Goal: Transaction & Acquisition: Purchase product/service

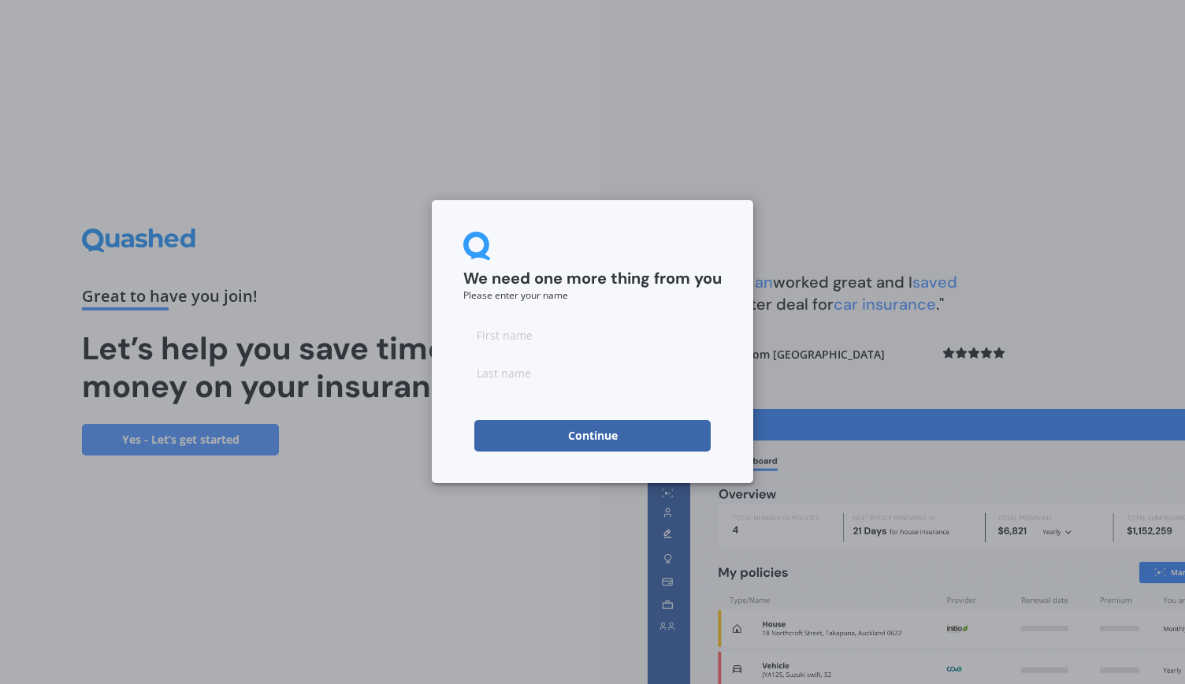
click at [553, 338] on input at bounding box center [592, 335] width 258 height 32
type input "[PERSON_NAME]"
click at [583, 436] on button "Continue" at bounding box center [592, 436] width 236 height 32
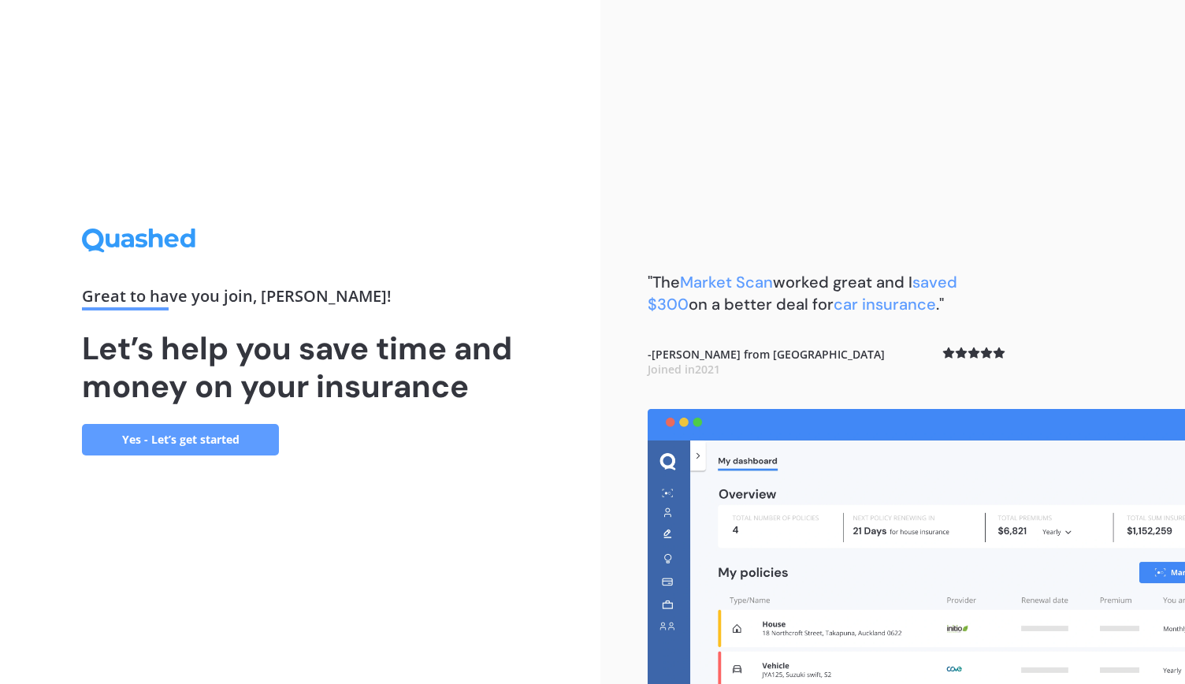
click at [189, 439] on link "Yes - Let’s get started" at bounding box center [180, 440] width 197 height 32
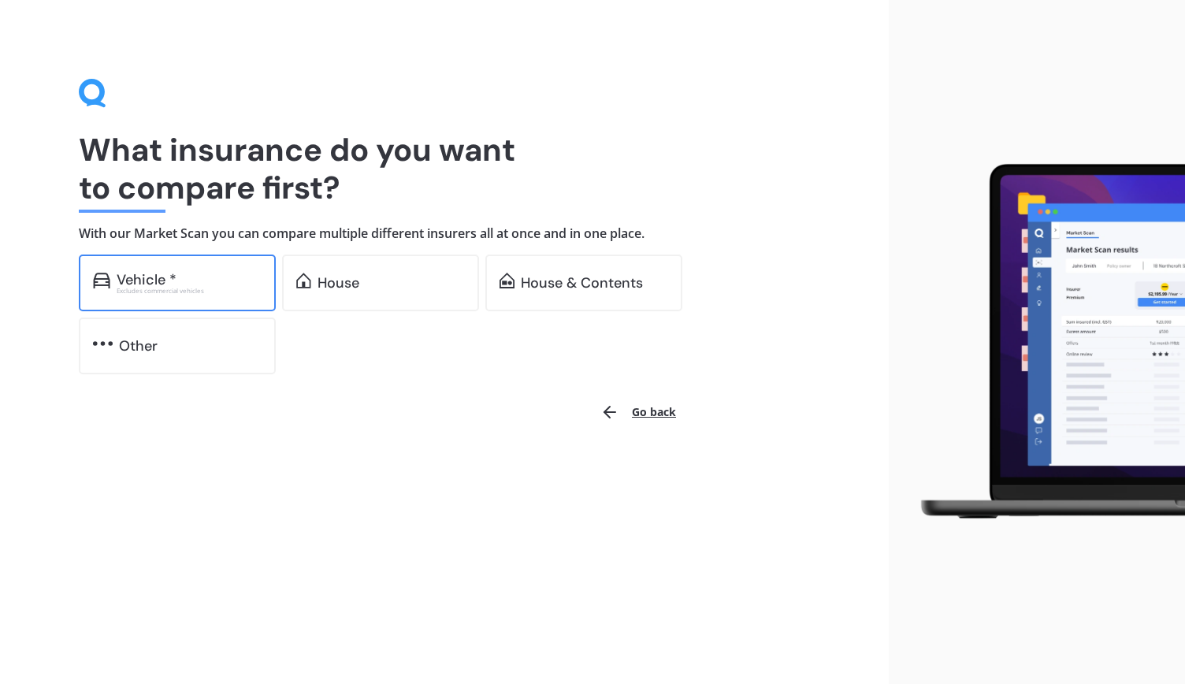
click at [194, 269] on div "Vehicle * Excludes commercial vehicles" at bounding box center [177, 282] width 197 height 57
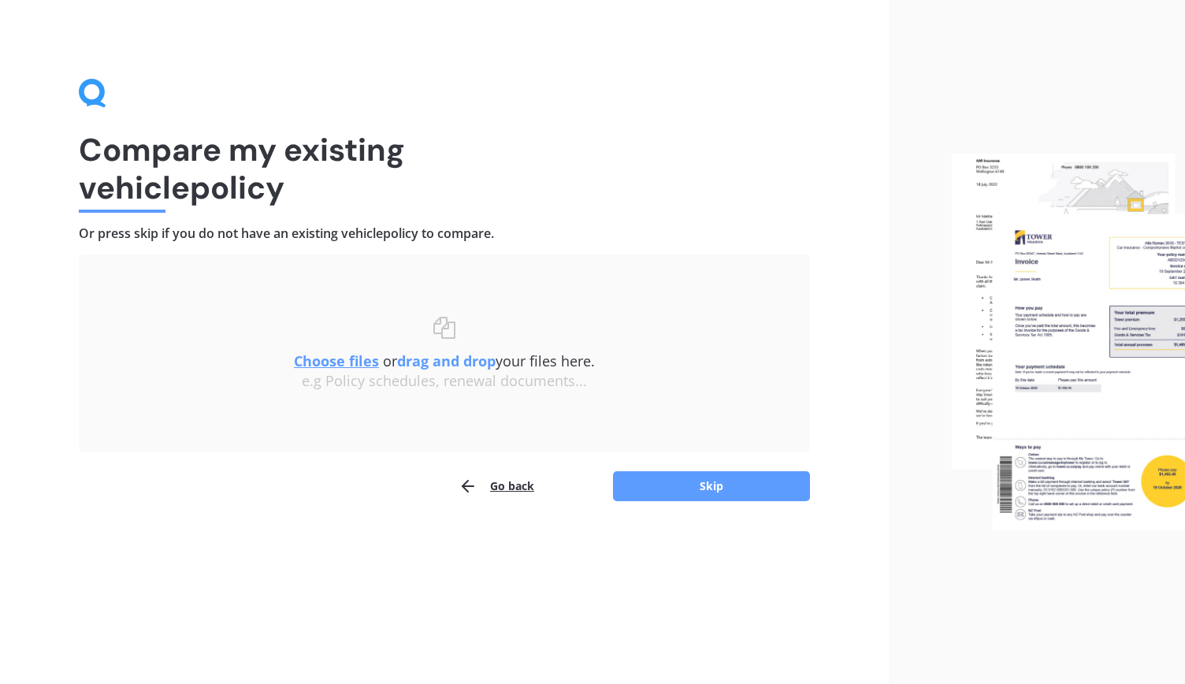
click at [512, 488] on button "Go back" at bounding box center [496, 486] width 76 height 32
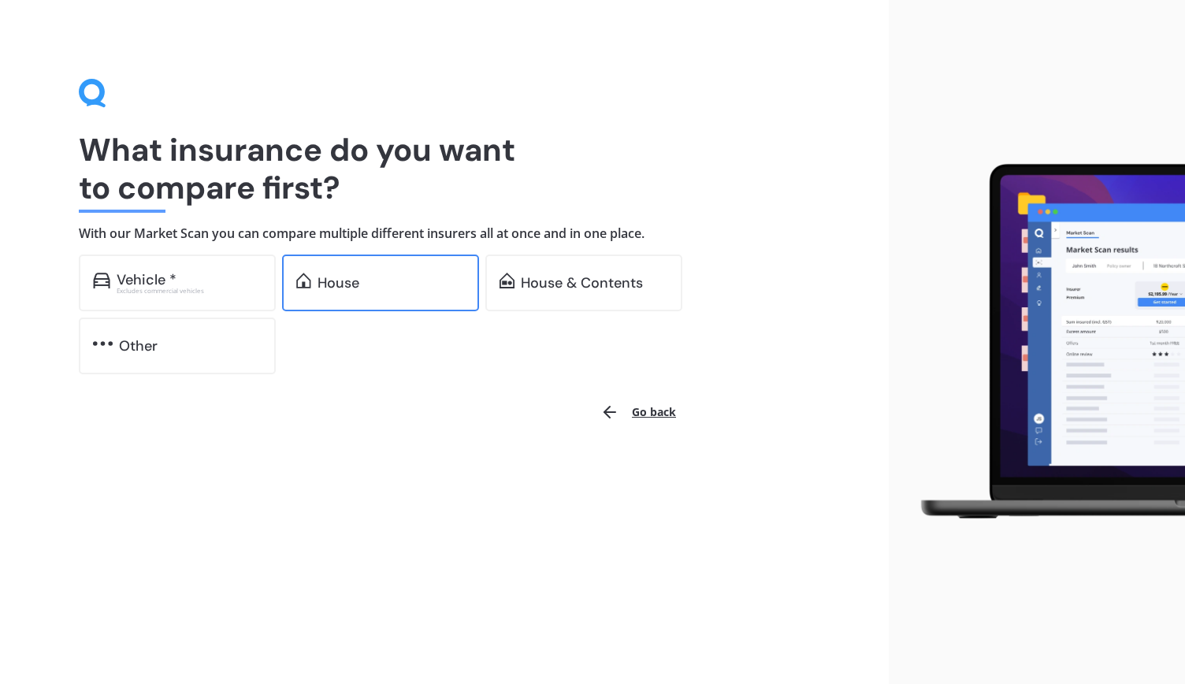
click at [391, 300] on div "House" at bounding box center [380, 282] width 197 height 57
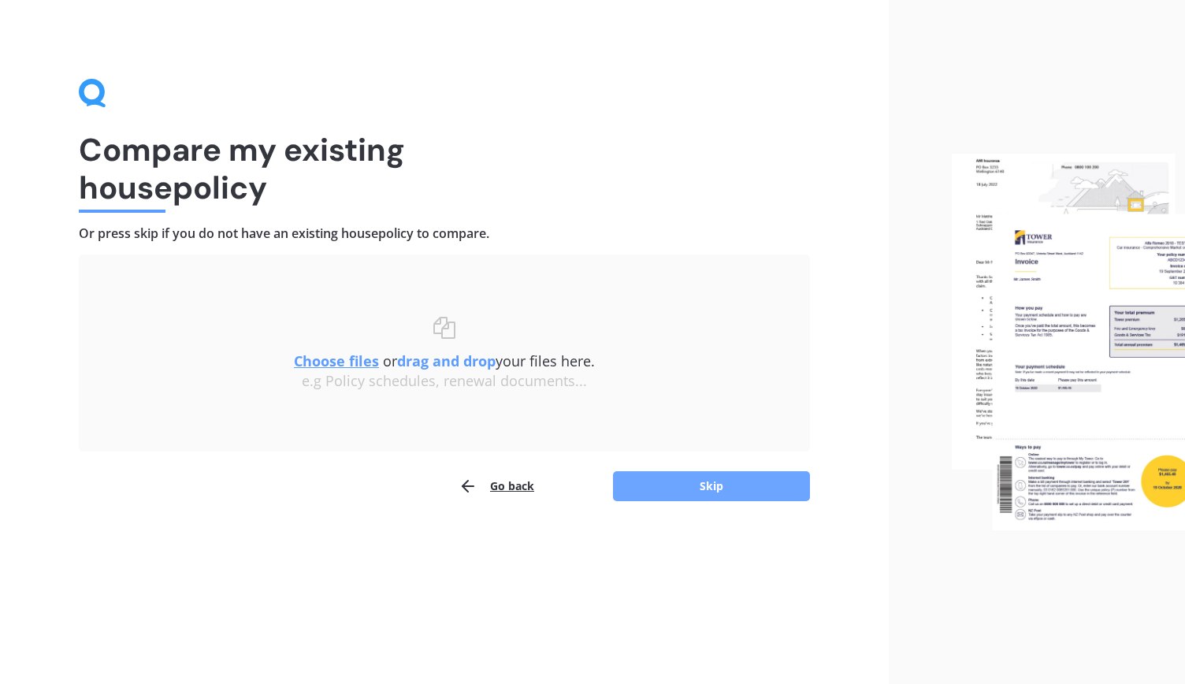
click at [680, 486] on button "Skip" at bounding box center [711, 486] width 197 height 30
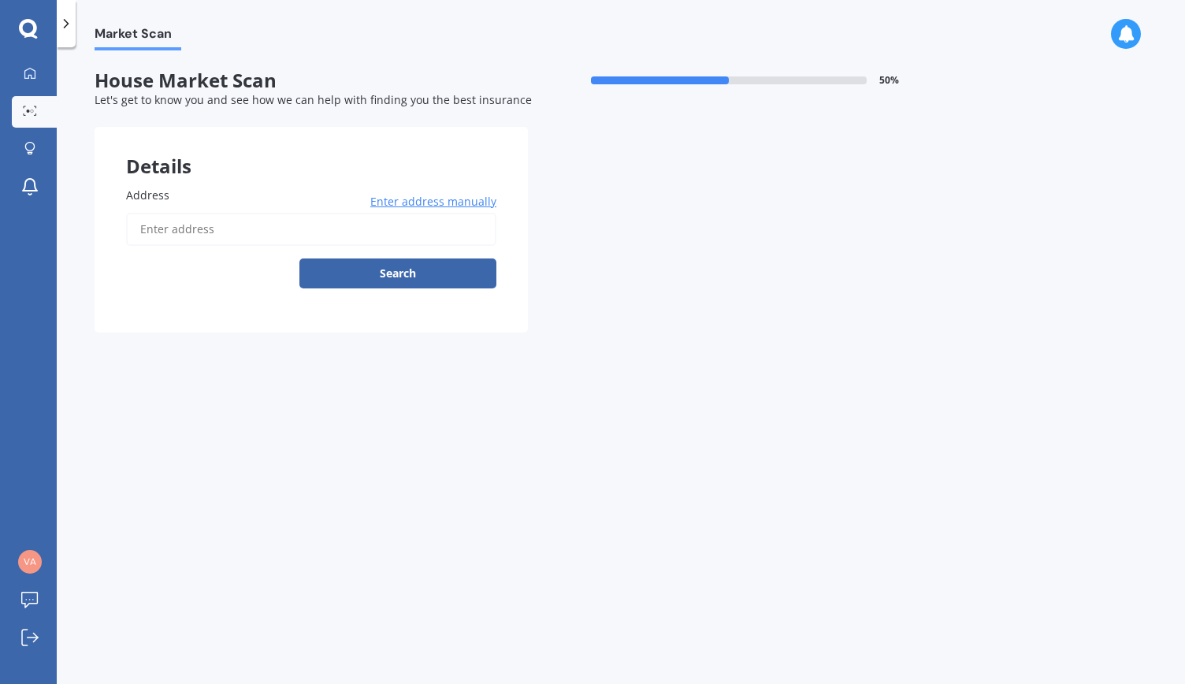
click at [255, 234] on input "Address" at bounding box center [311, 229] width 370 height 33
type input "[STREET_ADDRESS]"
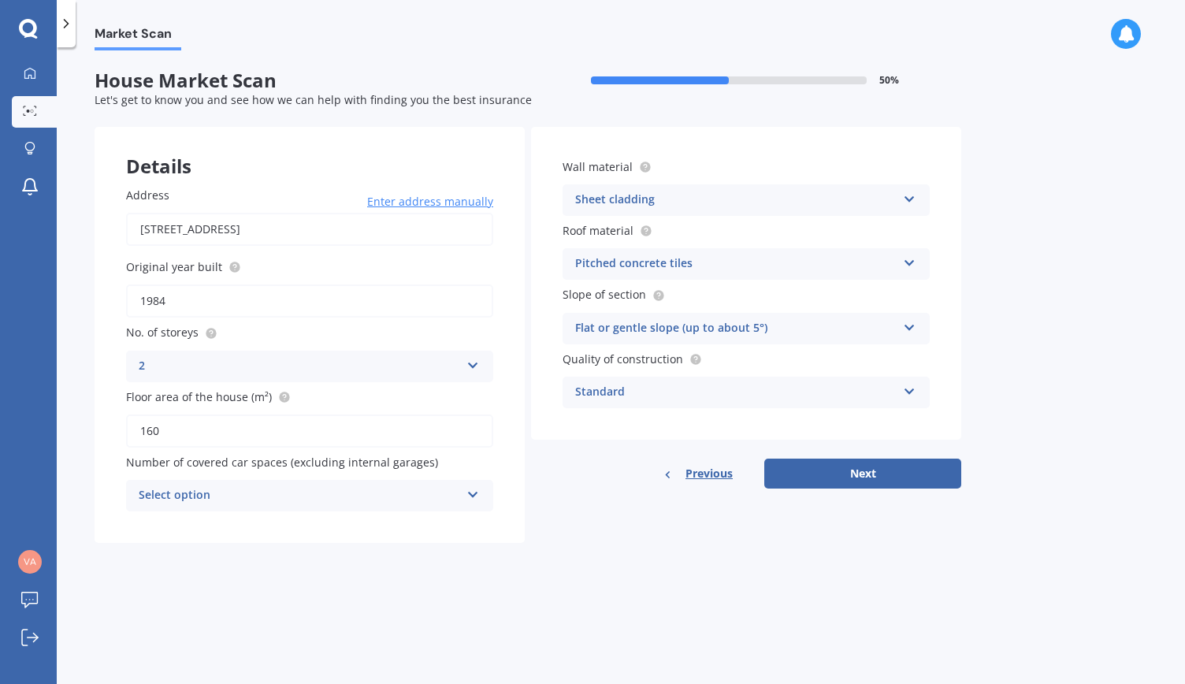
click at [750, 199] on div "Sheet cladding" at bounding box center [735, 200] width 321 height 19
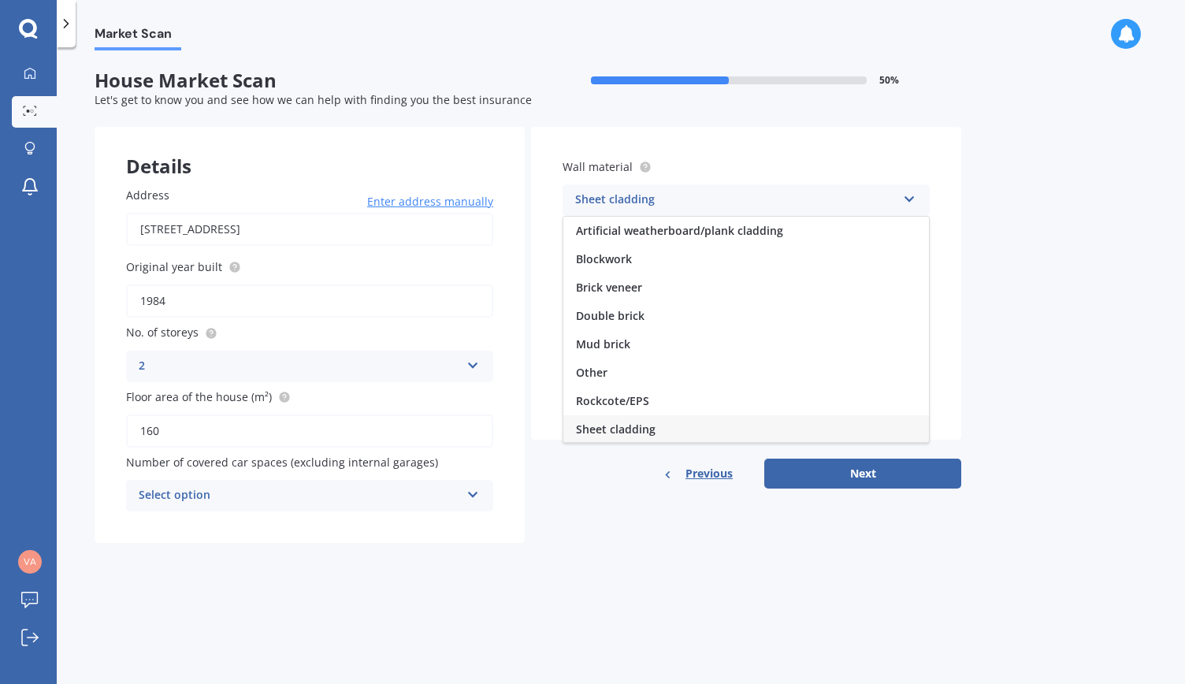
click at [636, 432] on span "Sheet cladding" at bounding box center [616, 428] width 80 height 15
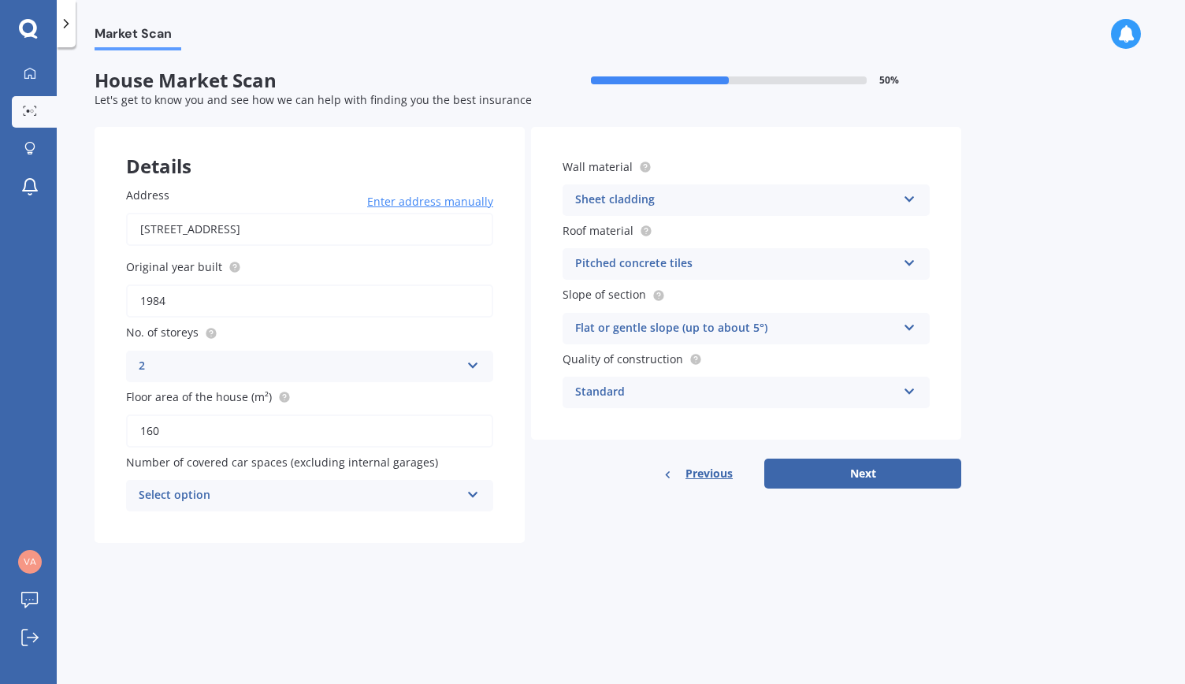
click at [1009, 319] on div "Market Scan House Market Scan 50 % Let's get to know you and see how we can hel…" at bounding box center [621, 368] width 1128 height 636
click at [820, 332] on div "Flat or gentle slope (up to about 5°)" at bounding box center [735, 328] width 321 height 19
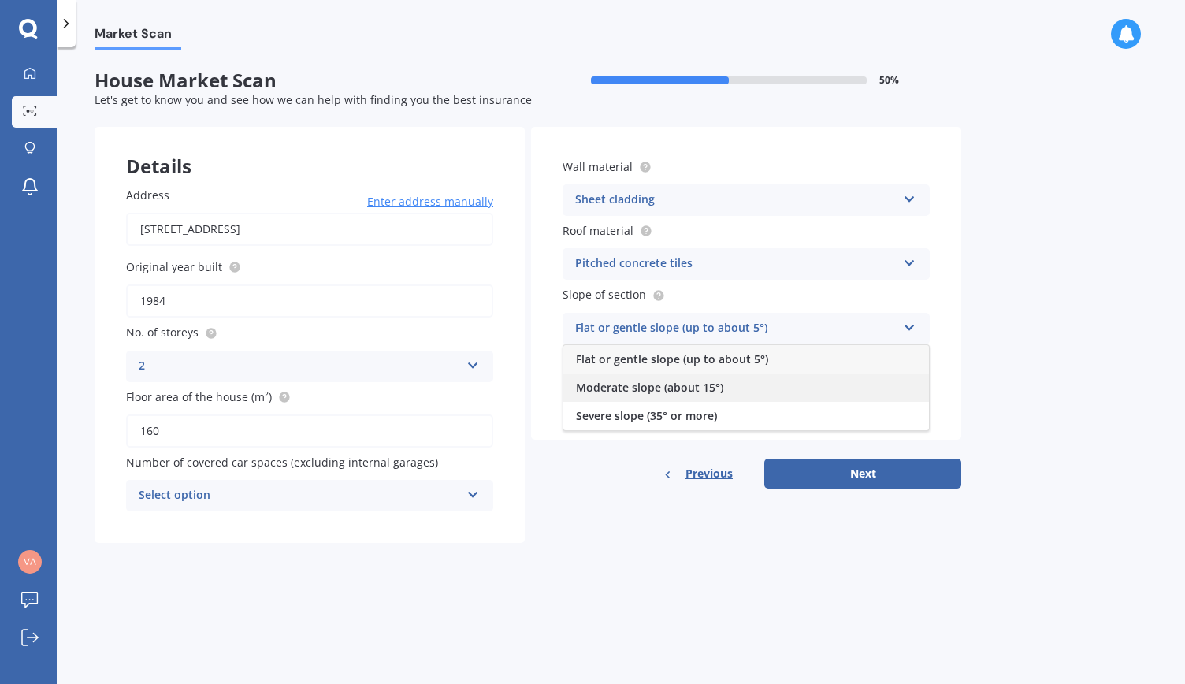
click at [717, 388] on span "Moderate slope (about 15°)" at bounding box center [649, 387] width 147 height 15
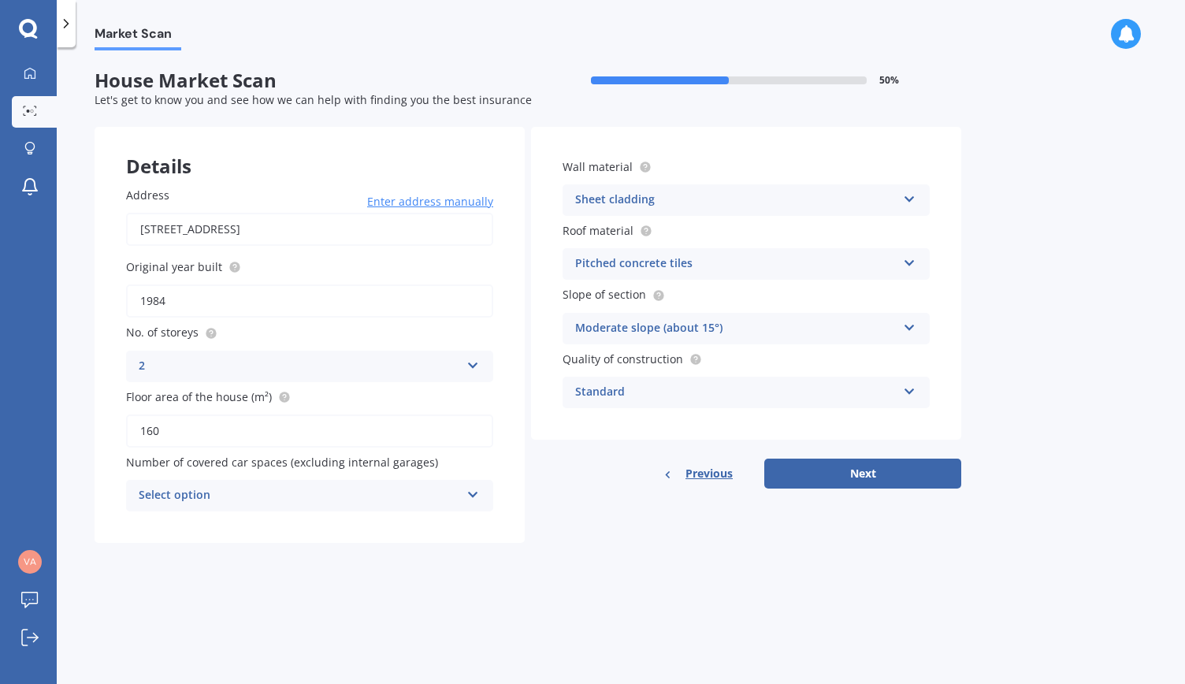
click at [1011, 352] on div "Market Scan House Market Scan 50 % Let's get to know you and see how we can hel…" at bounding box center [621, 368] width 1128 height 636
click at [851, 196] on div "Sheet cladding" at bounding box center [735, 200] width 321 height 19
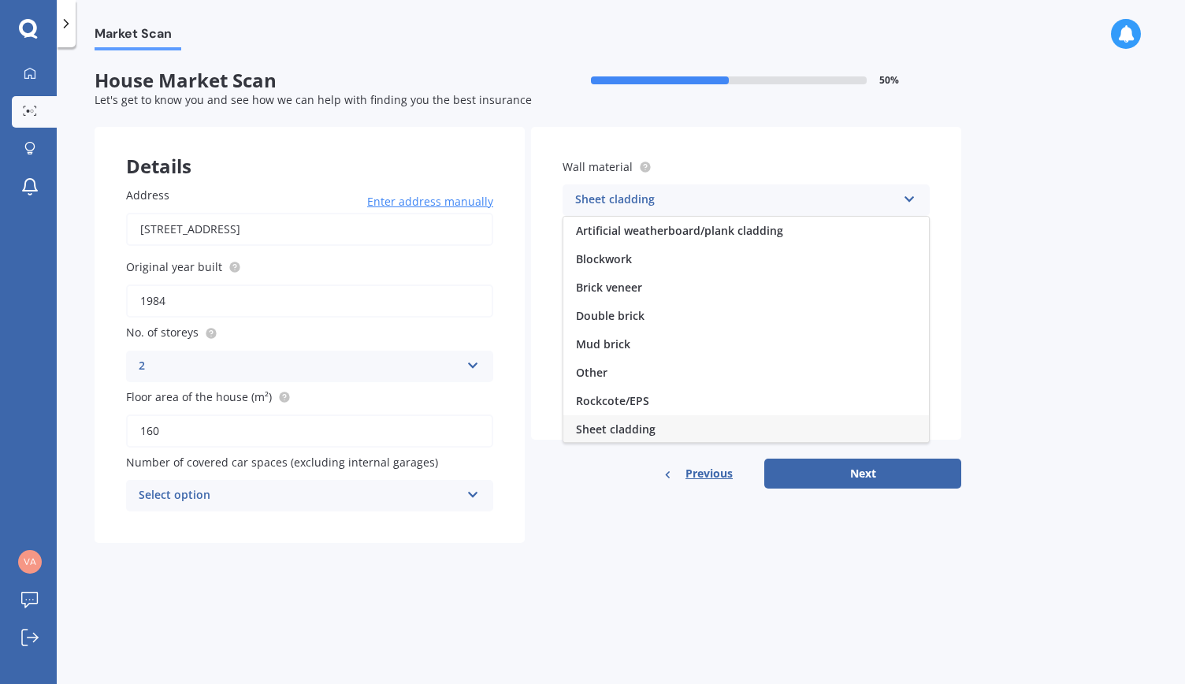
scroll to position [1, 0]
click at [761, 232] on span "Artificial weatherboard/plank cladding" at bounding box center [679, 229] width 207 height 15
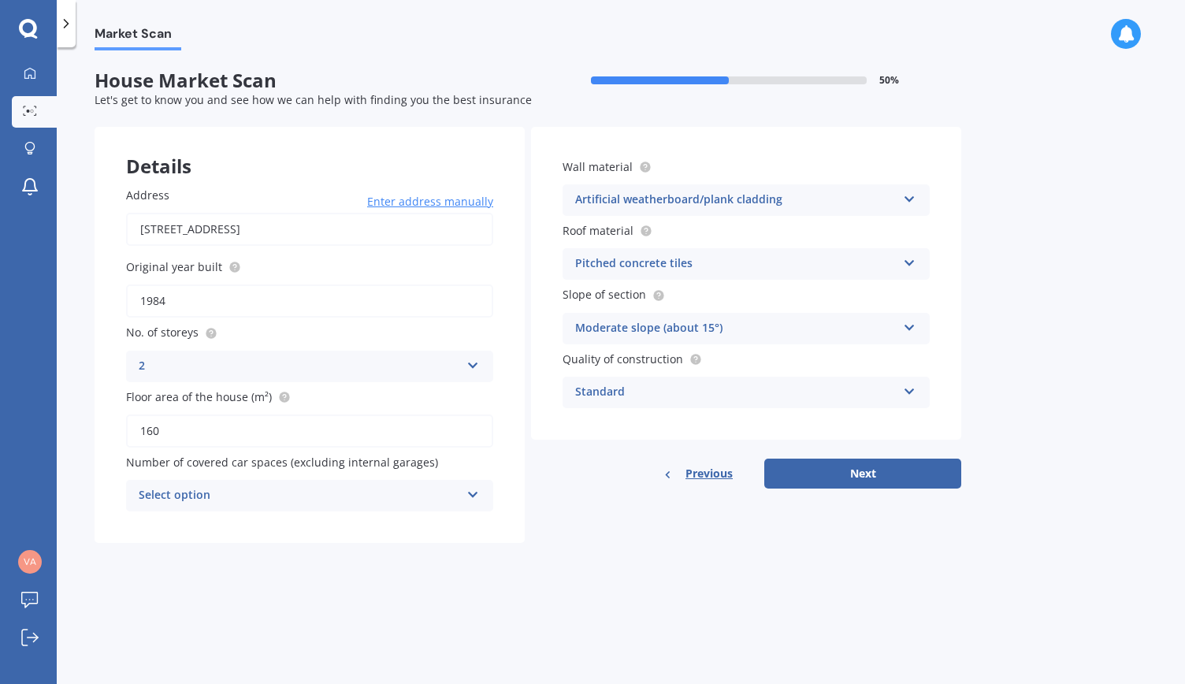
click at [1081, 306] on div "Market Scan House Market Scan 50 % Let's get to know you and see how we can hel…" at bounding box center [621, 368] width 1128 height 636
click at [883, 330] on div "Moderate slope (about 15°)" at bounding box center [735, 328] width 321 height 19
click at [997, 338] on div "Market Scan House Market Scan 50 % Let's get to know you and see how we can hel…" at bounding box center [621, 368] width 1128 height 636
click at [849, 472] on button "Next" at bounding box center [862, 473] width 197 height 30
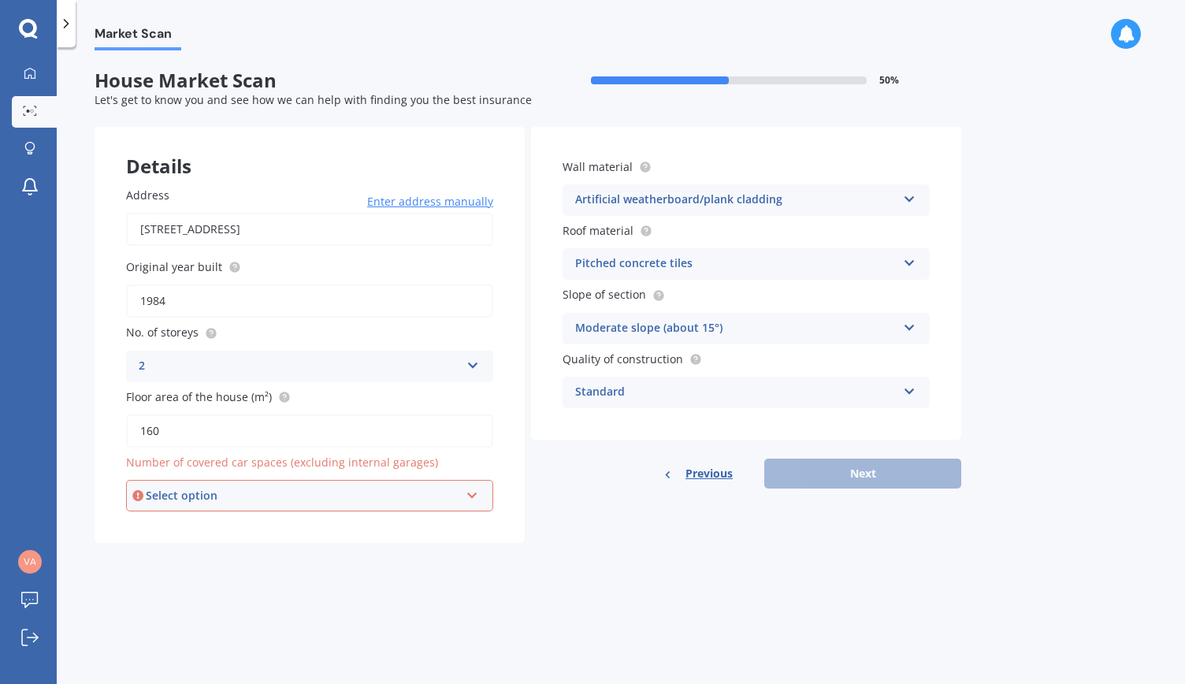
click at [395, 491] on div "Select option" at bounding box center [302, 495] width 313 height 17
click at [211, 562] on div "1" at bounding box center [310, 554] width 364 height 28
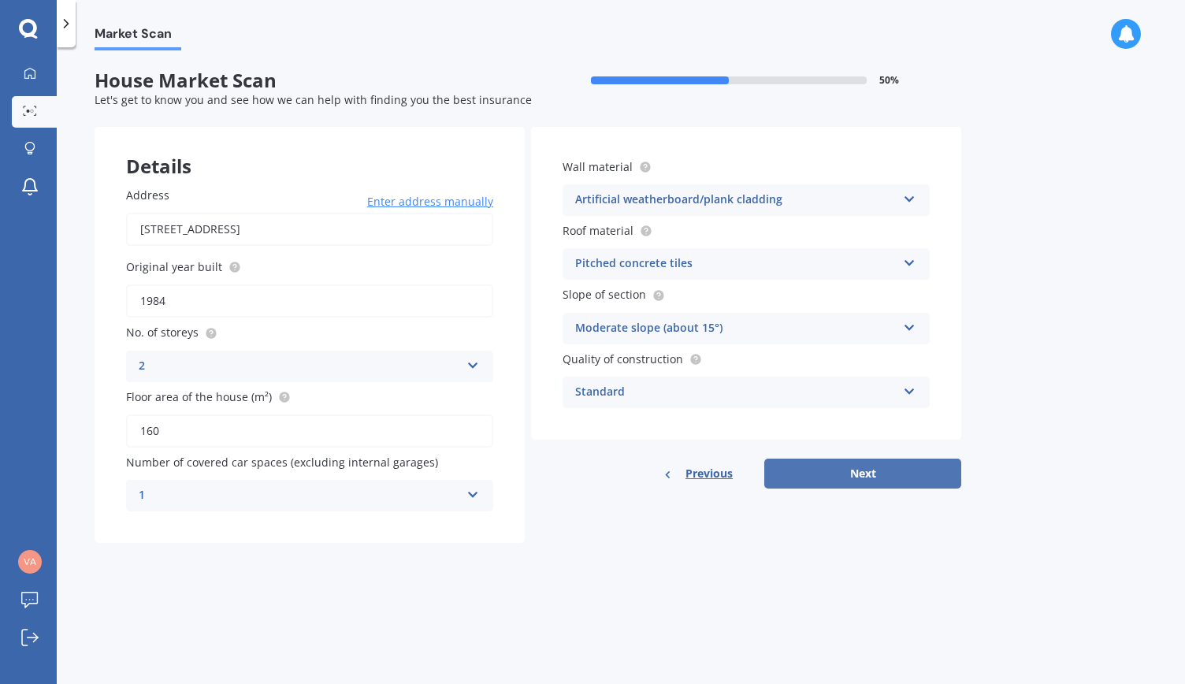
click at [858, 483] on button "Next" at bounding box center [862, 473] width 197 height 30
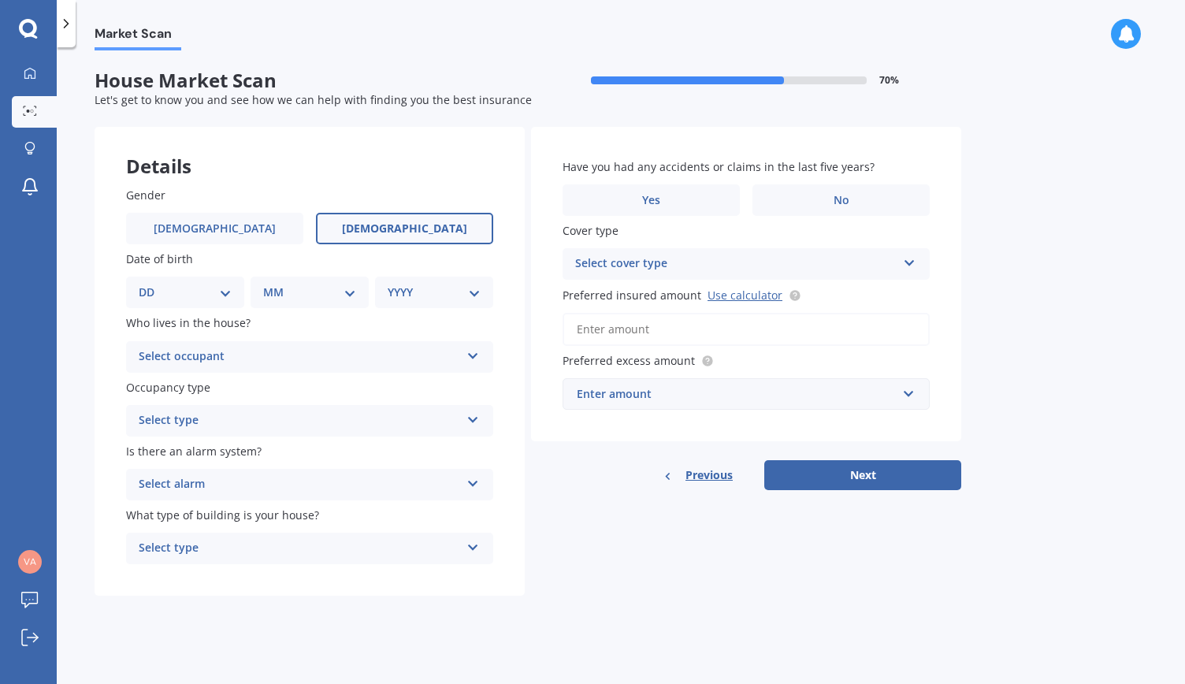
click at [414, 232] on span "[DEMOGRAPHIC_DATA]" at bounding box center [404, 228] width 125 height 13
click at [0, 0] on input "[DEMOGRAPHIC_DATA]" at bounding box center [0, 0] width 0 height 0
click at [180, 295] on select "DD 01 02 03 04 05 06 07 08 09 10 11 12 13 14 15 16 17 18 19 20 21 22 23 24 25 2…" at bounding box center [185, 292] width 93 height 17
select select "05"
click at [151, 284] on select "DD 01 02 03 04 05 06 07 08 09 10 11 12 13 14 15 16 17 18 19 20 21 22 23 24 25 2…" at bounding box center [185, 292] width 93 height 17
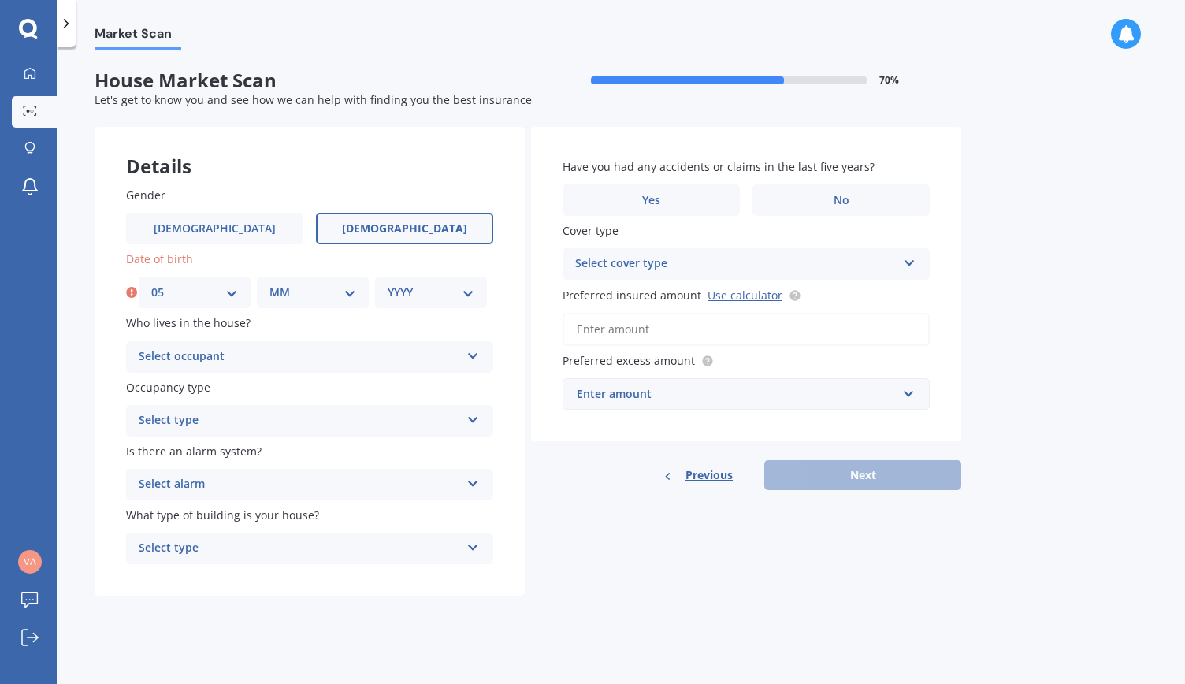
click at [313, 300] on select "MM 01 02 03 04 05 06 07 08 09 10 11 12" at bounding box center [312, 292] width 87 height 17
select select "01"
click at [269, 284] on select "MM 01 02 03 04 05 06 07 08 09 10 11 12" at bounding box center [312, 292] width 87 height 17
click at [418, 299] on select "YYYY 2009 2008 2007 2006 2005 2004 2003 2002 2001 2000 1999 1998 1997 1996 1995…" at bounding box center [431, 292] width 87 height 17
select select "1982"
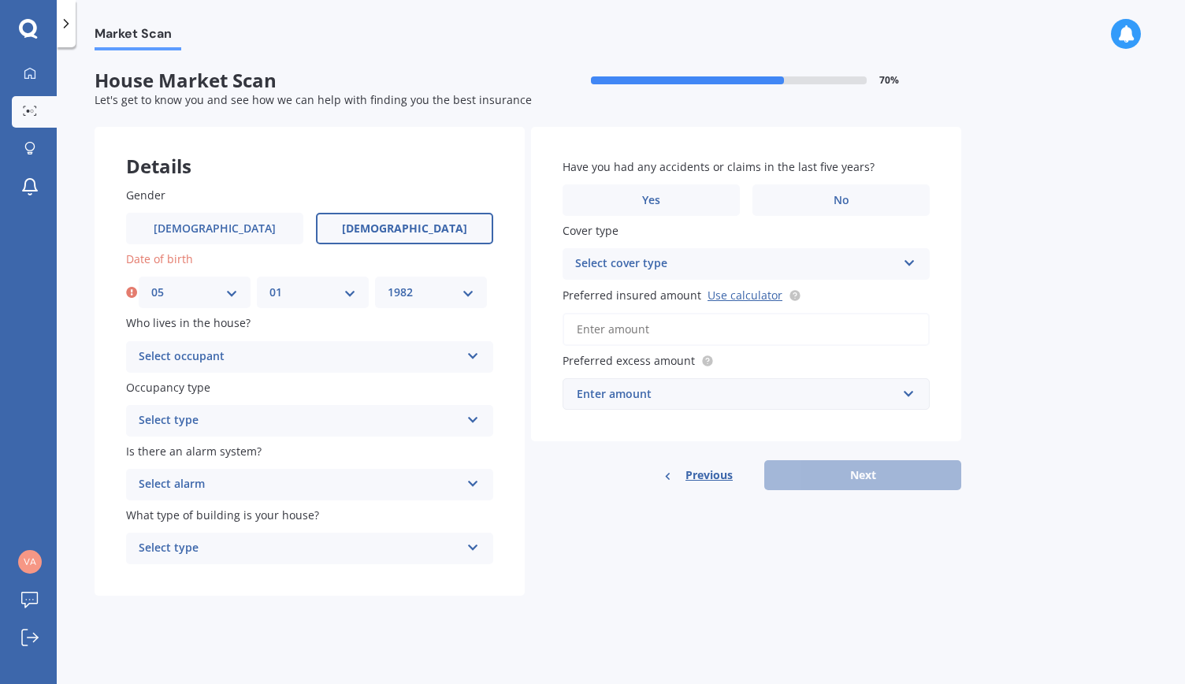
click at [388, 284] on select "YYYY 2009 2008 2007 2006 2005 2004 2003 2002 2001 2000 1999 1998 1997 1996 1995…" at bounding box center [431, 292] width 87 height 17
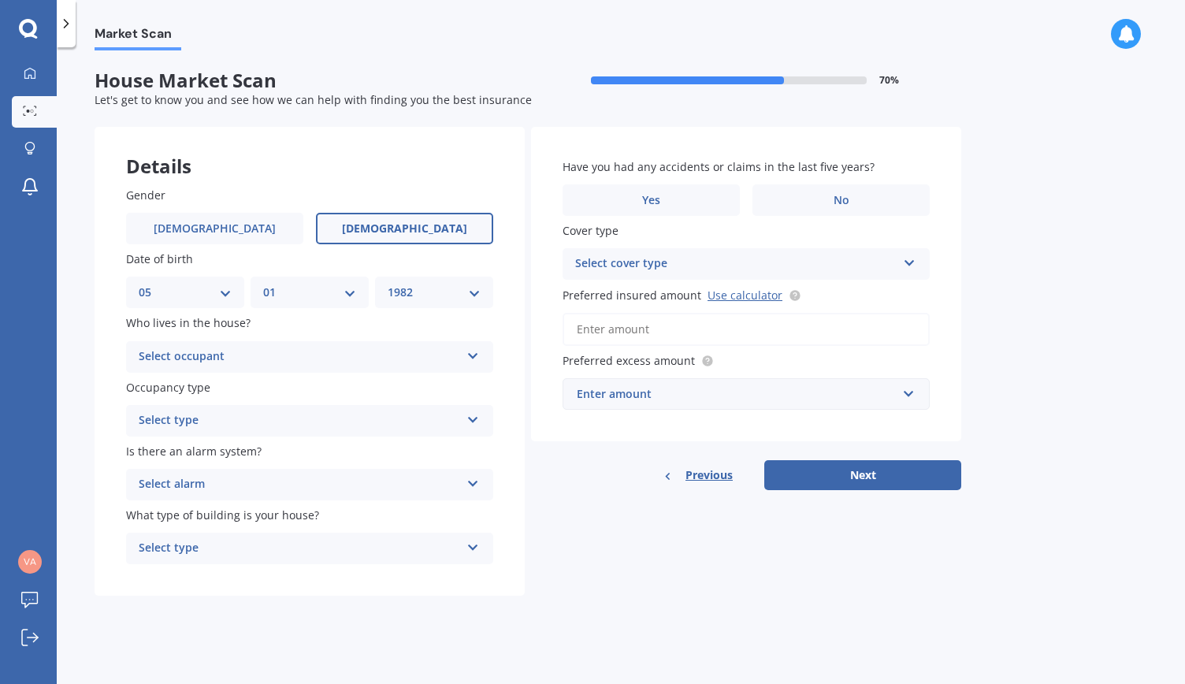
click at [333, 359] on div "Select occupant" at bounding box center [299, 356] width 321 height 19
click at [245, 385] on div "Owner" at bounding box center [309, 387] width 365 height 28
click at [346, 415] on div "Select type" at bounding box center [299, 420] width 321 height 19
click at [217, 447] on div "Permanent" at bounding box center [309, 451] width 365 height 28
click at [264, 480] on div "Select alarm" at bounding box center [299, 484] width 321 height 19
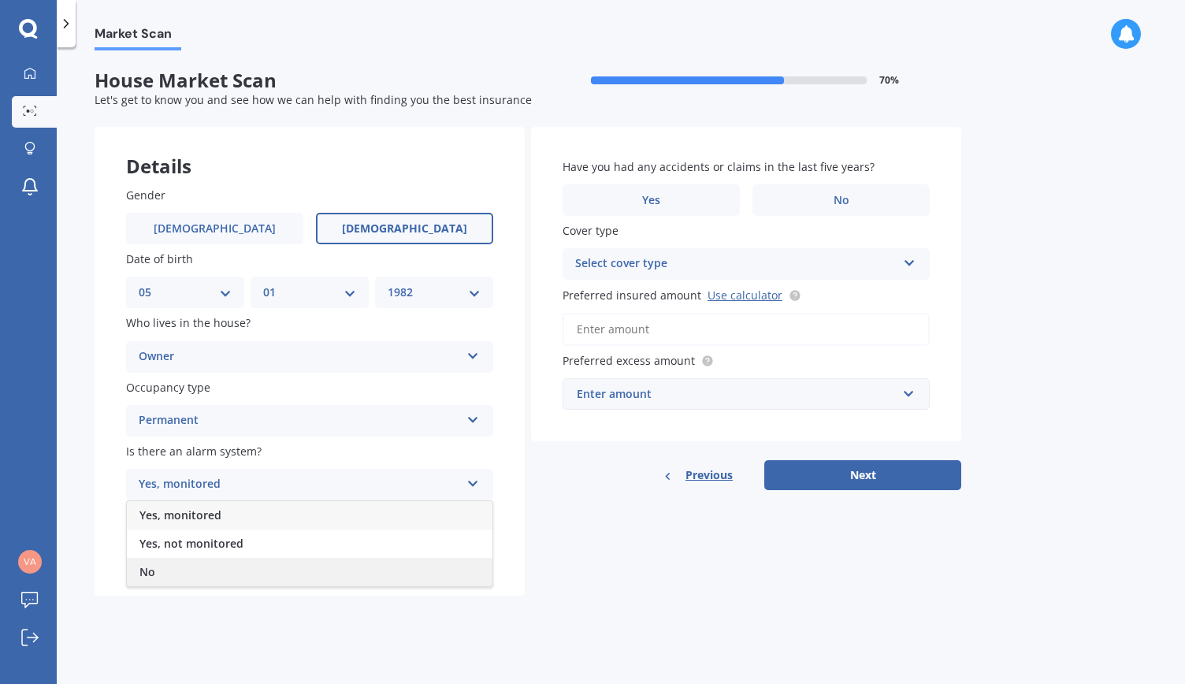
click at [159, 569] on div "No" at bounding box center [309, 572] width 365 height 28
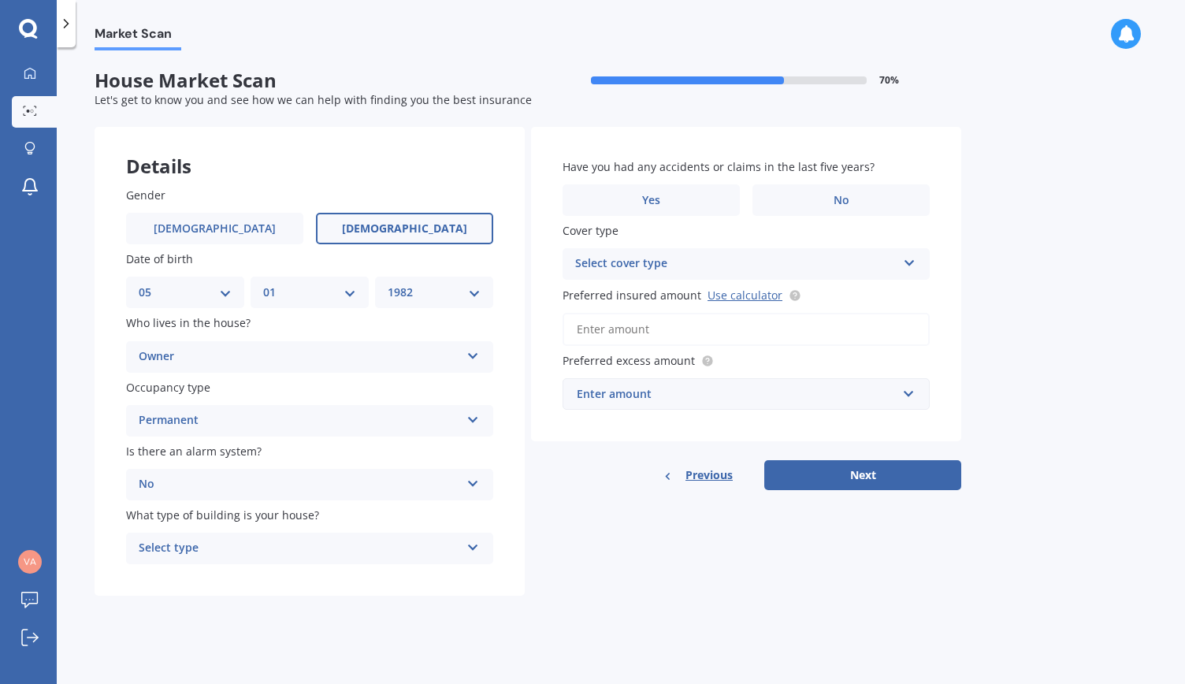
click at [290, 551] on div "Select type" at bounding box center [299, 548] width 321 height 19
click at [175, 579] on span "Freestanding" at bounding box center [174, 578] width 70 height 15
click at [849, 197] on label "No" at bounding box center [840, 200] width 177 height 32
click at [0, 0] on input "No" at bounding box center [0, 0] width 0 height 0
click at [678, 260] on div "Select cover type" at bounding box center [735, 263] width 321 height 19
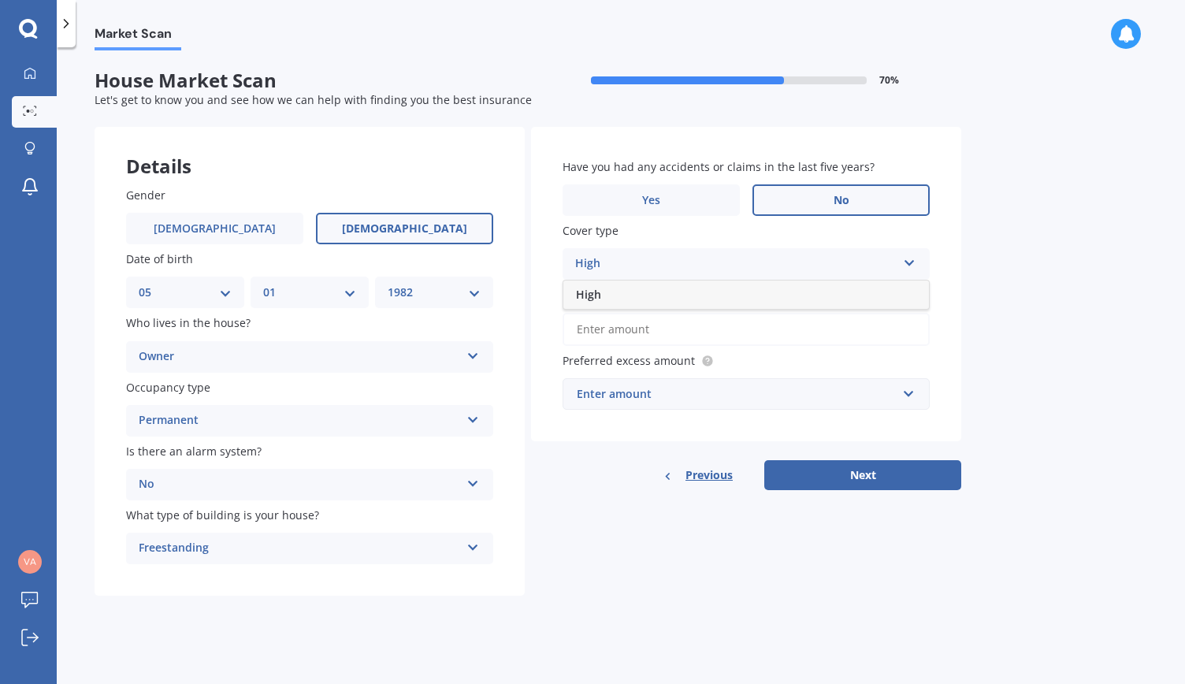
click at [611, 291] on div "High" at bounding box center [745, 294] width 365 height 28
click at [906, 265] on icon at bounding box center [909, 259] width 13 height 11
click at [987, 267] on div "Market Scan House Market Scan 70 % Let's get to know you and see how we can hel…" at bounding box center [621, 368] width 1128 height 636
click at [721, 341] on input "Preferred insured amount Use calculator" at bounding box center [745, 329] width 367 height 33
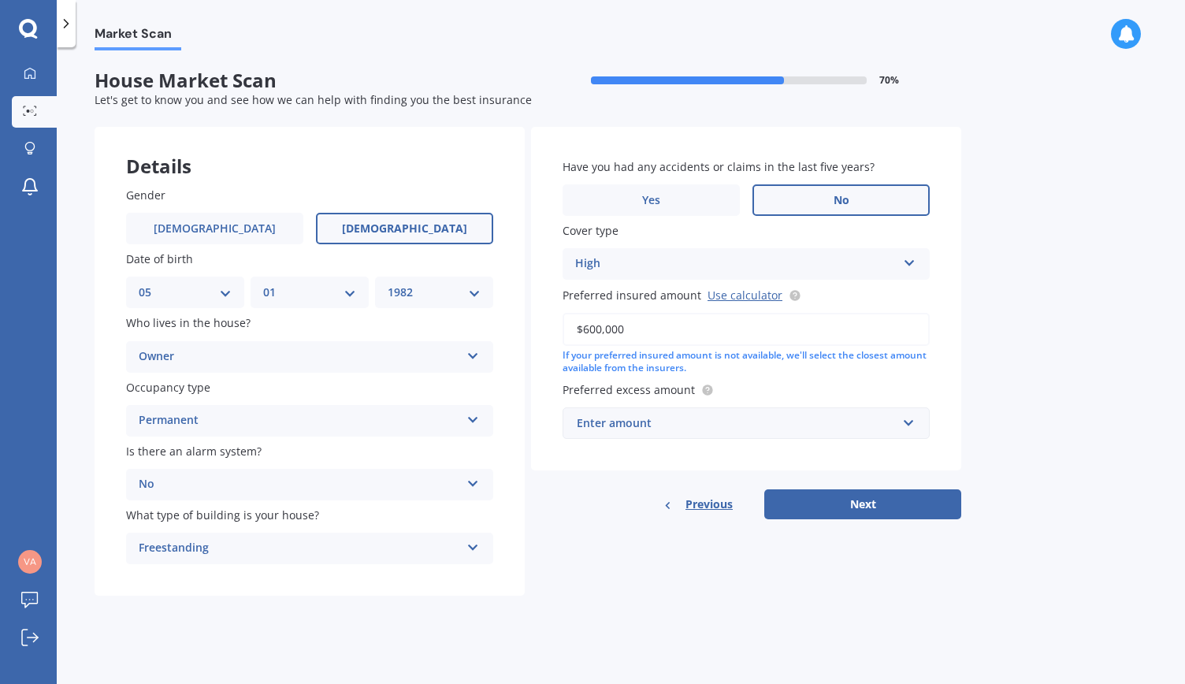
type input "$600,000"
click at [1000, 384] on div "Market Scan House Market Scan 70 % Let's get to know you and see how we can hel…" at bounding box center [621, 368] width 1128 height 636
click at [805, 431] on div "Enter amount" at bounding box center [737, 422] width 320 height 17
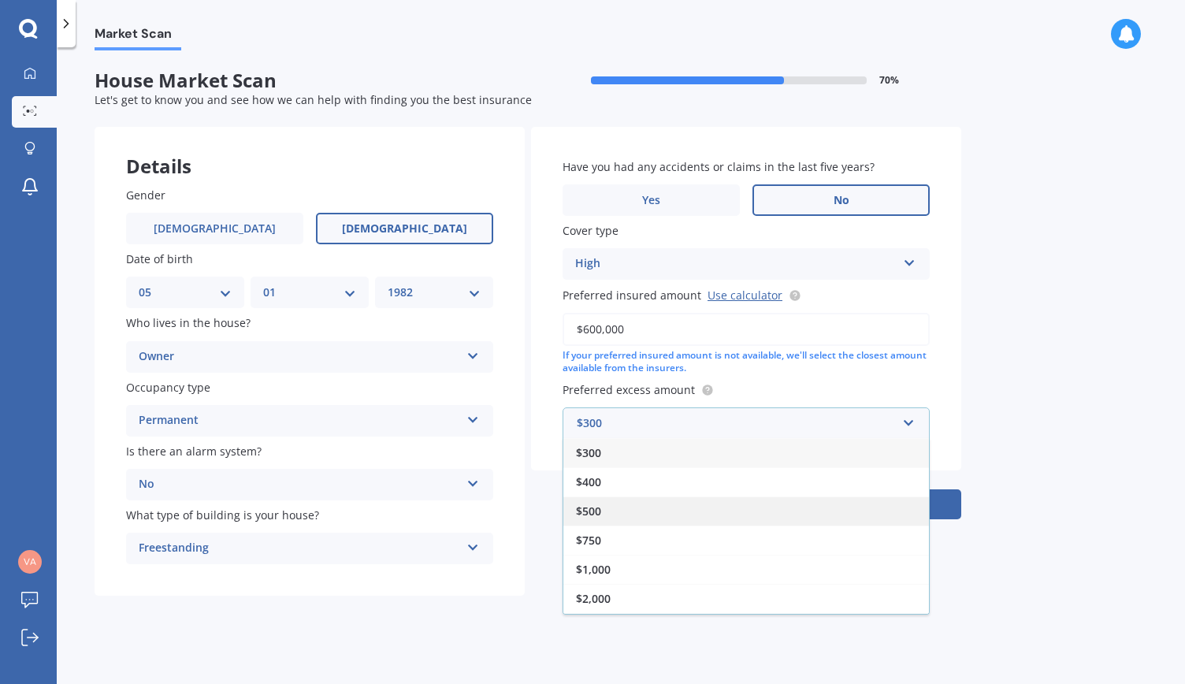
click at [606, 514] on div "$500" at bounding box center [745, 510] width 365 height 29
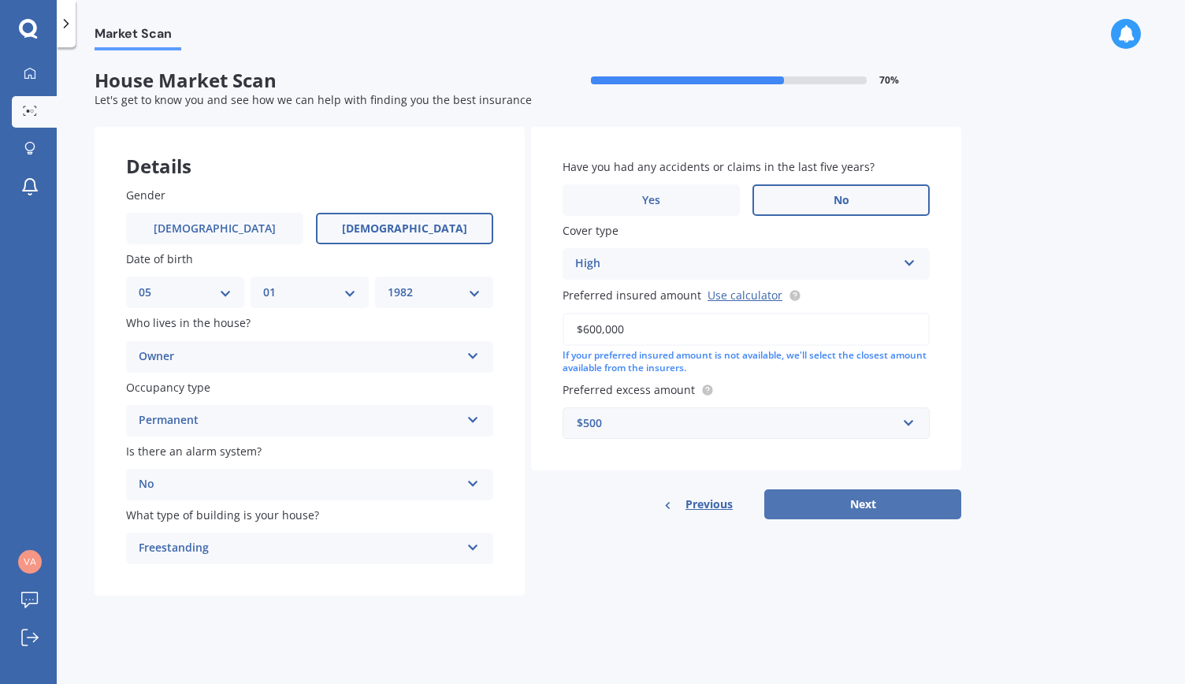
click at [852, 502] on button "Next" at bounding box center [862, 504] width 197 height 30
select select "05"
select select "01"
select select "1982"
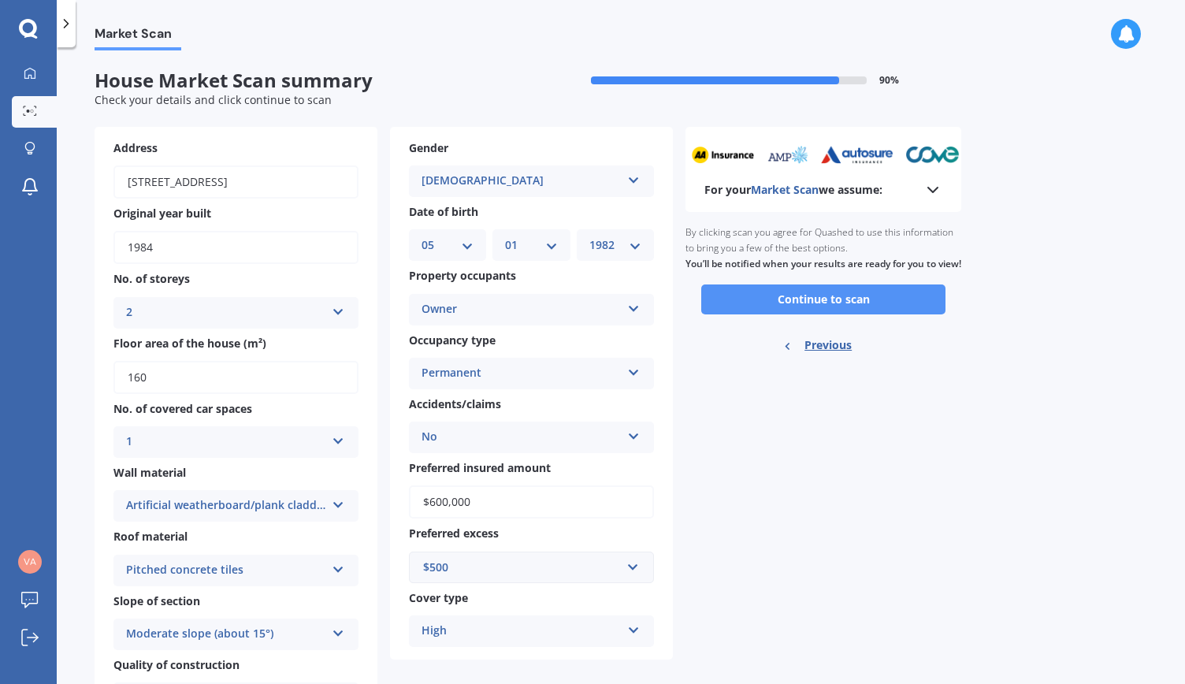
click at [831, 314] on button "Continue to scan" at bounding box center [823, 299] width 244 height 30
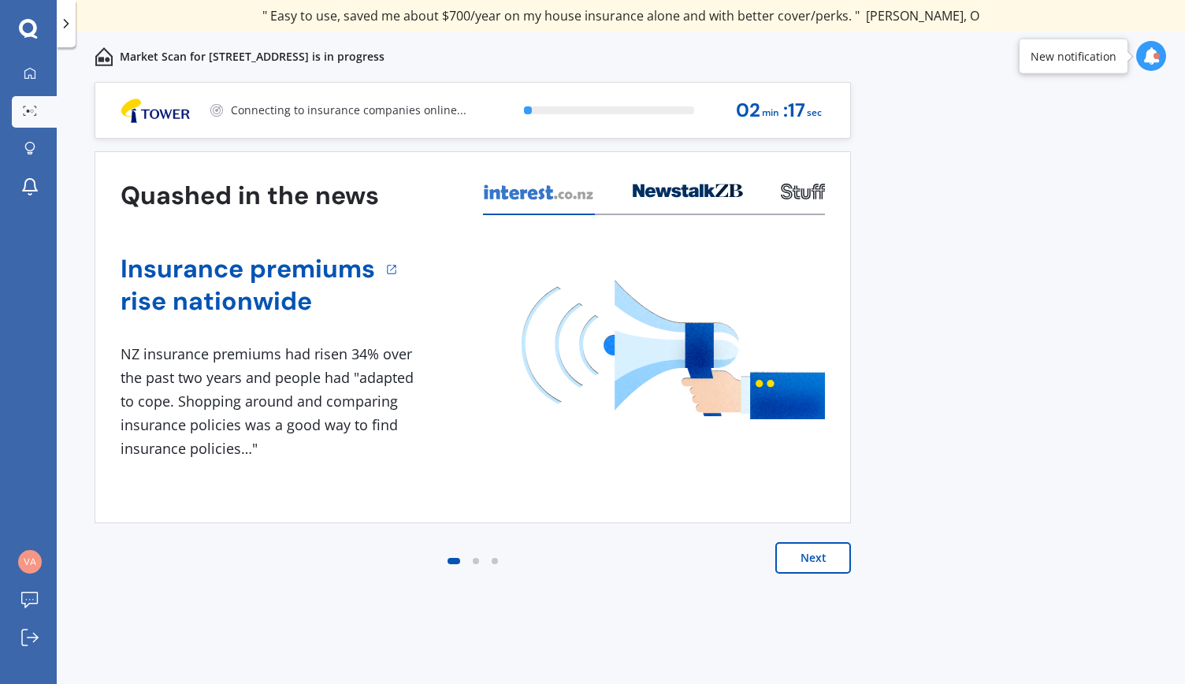
click at [814, 553] on button "Next" at bounding box center [813, 558] width 76 height 32
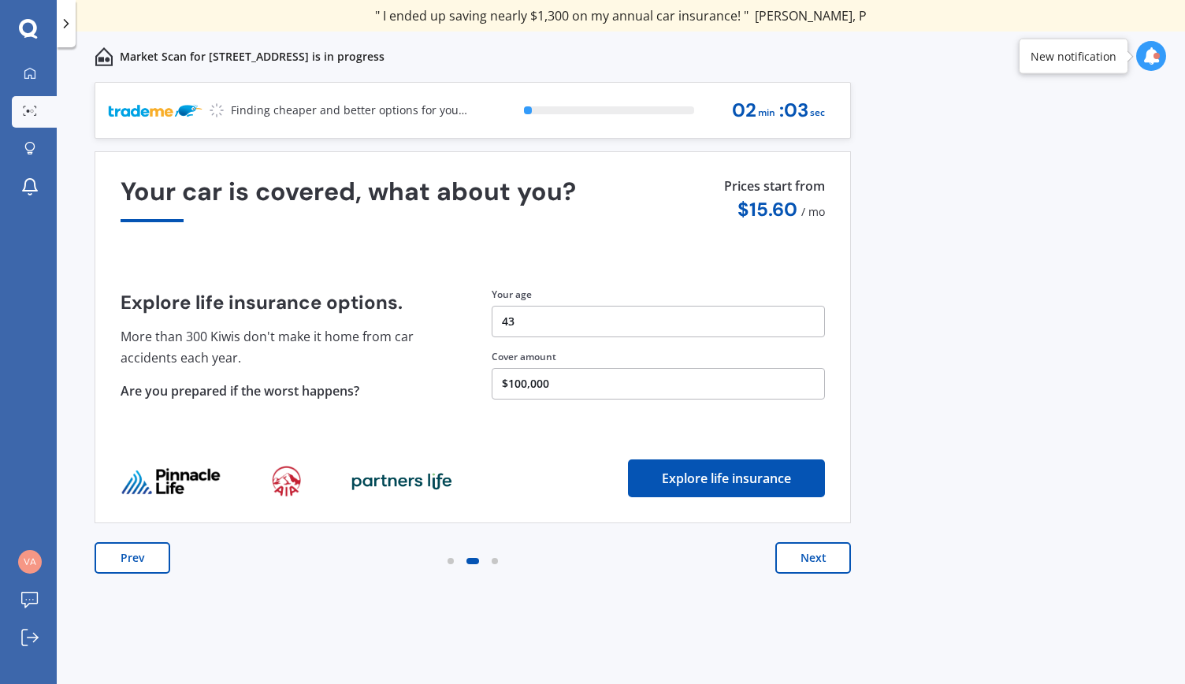
click at [810, 554] on button "Next" at bounding box center [813, 558] width 76 height 32
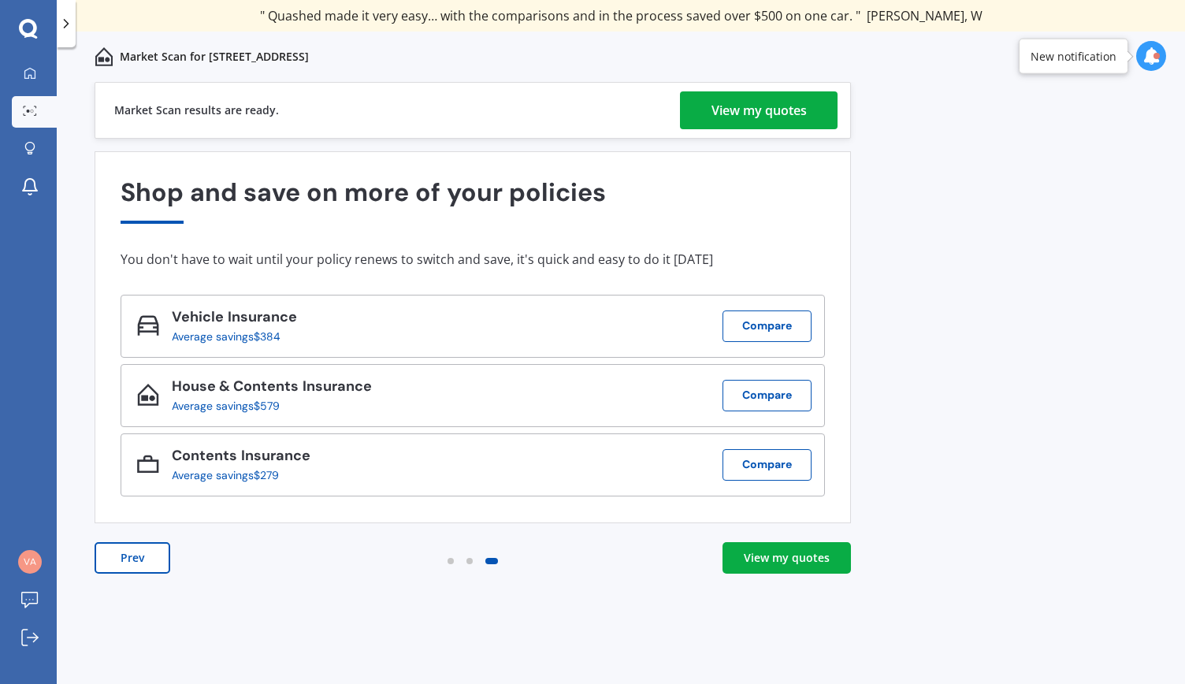
click at [788, 556] on div "View my quotes" at bounding box center [787, 558] width 86 height 16
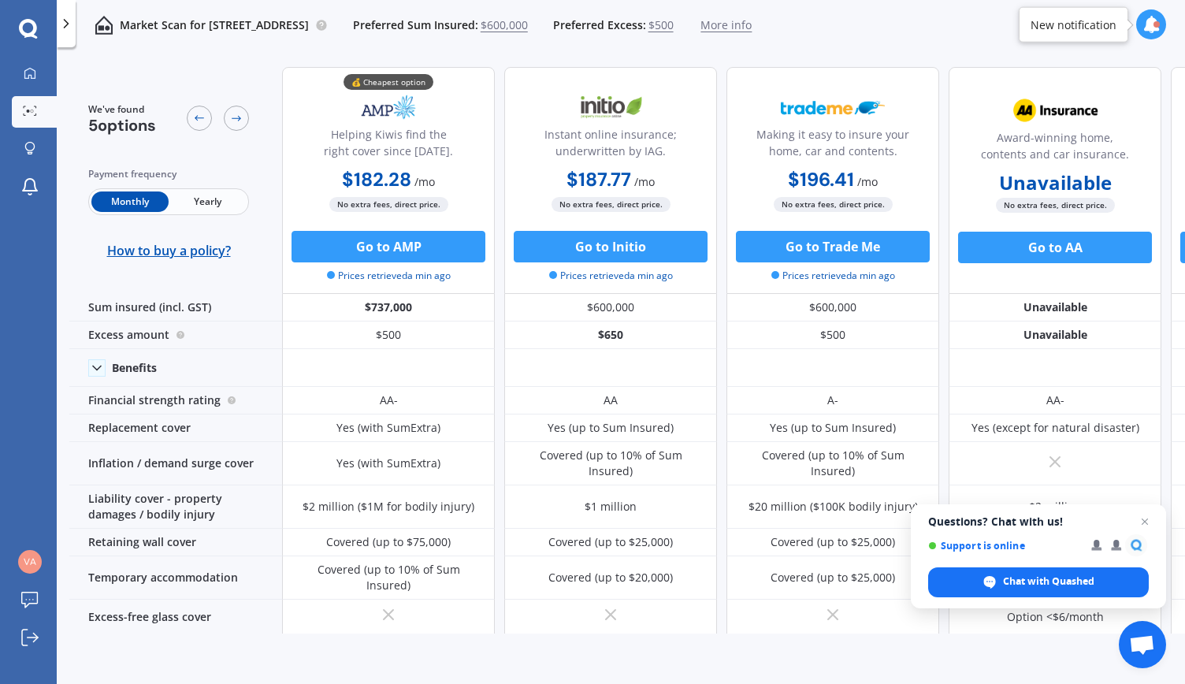
click at [204, 205] on span "Yearly" at bounding box center [207, 201] width 77 height 20
click at [134, 205] on span "Monthly" at bounding box center [129, 201] width 77 height 20
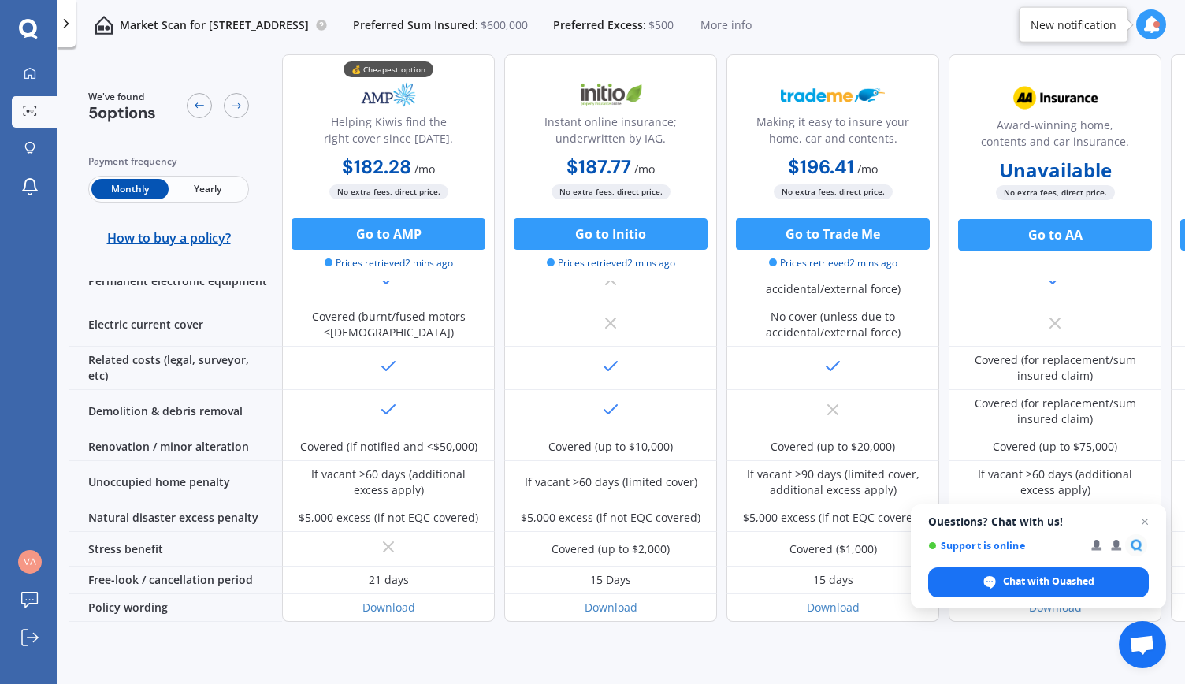
scroll to position [651, 0]
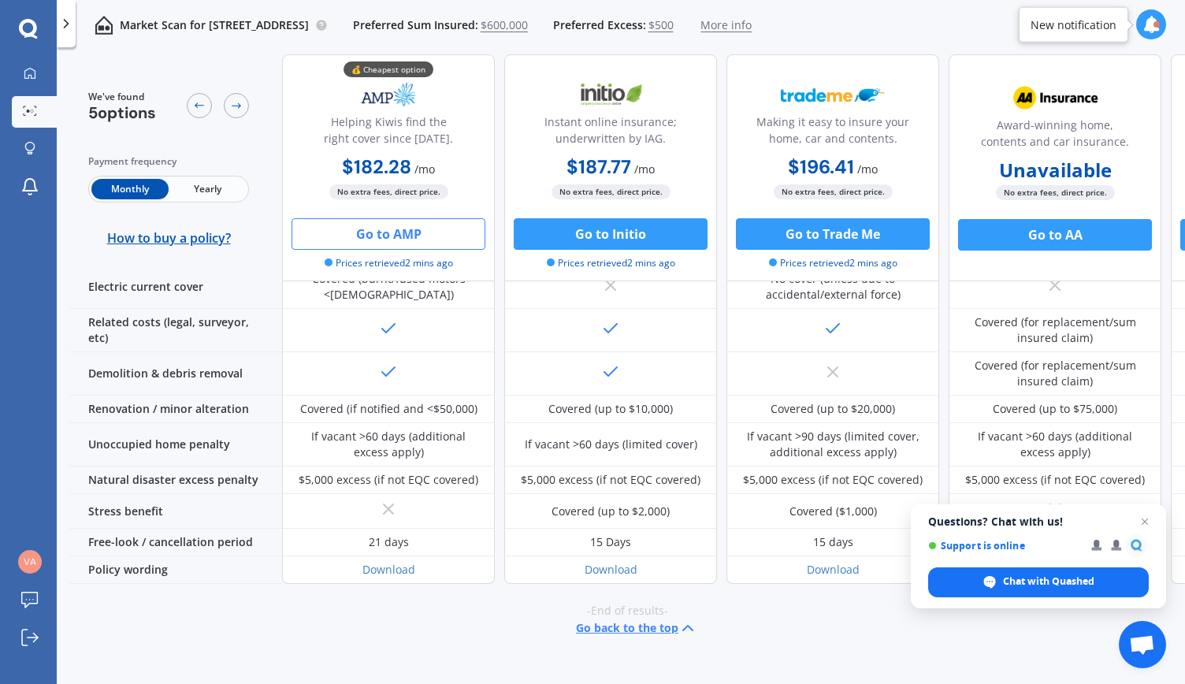
click at [388, 234] on button "Go to AMP" at bounding box center [388, 234] width 194 height 32
